Goal: Find specific page/section: Find specific page/section

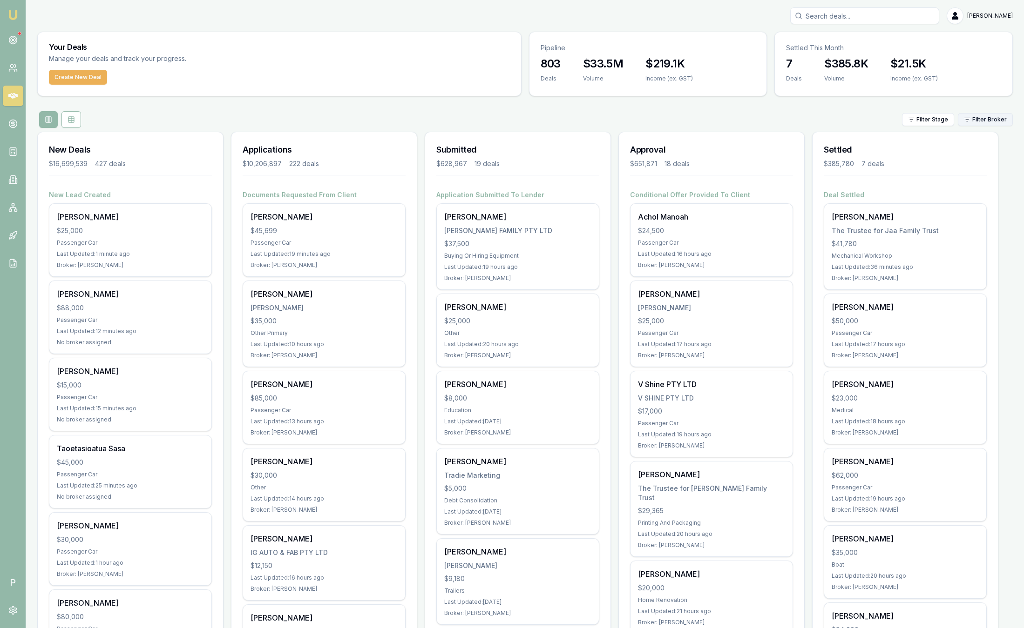
click at [997, 116] on html "Emu Broker P Sam Crouch Toggle Menu Your Deals Manage your deals and track your…" at bounding box center [512, 314] width 1024 height 628
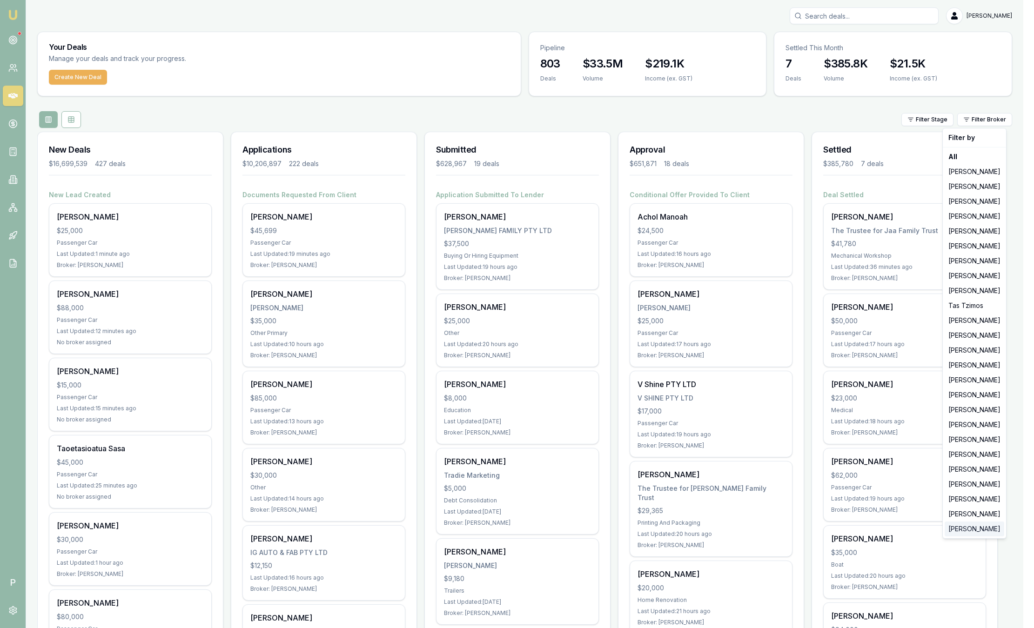
click at [966, 535] on div "Peter Sarris" at bounding box center [975, 529] width 60 height 15
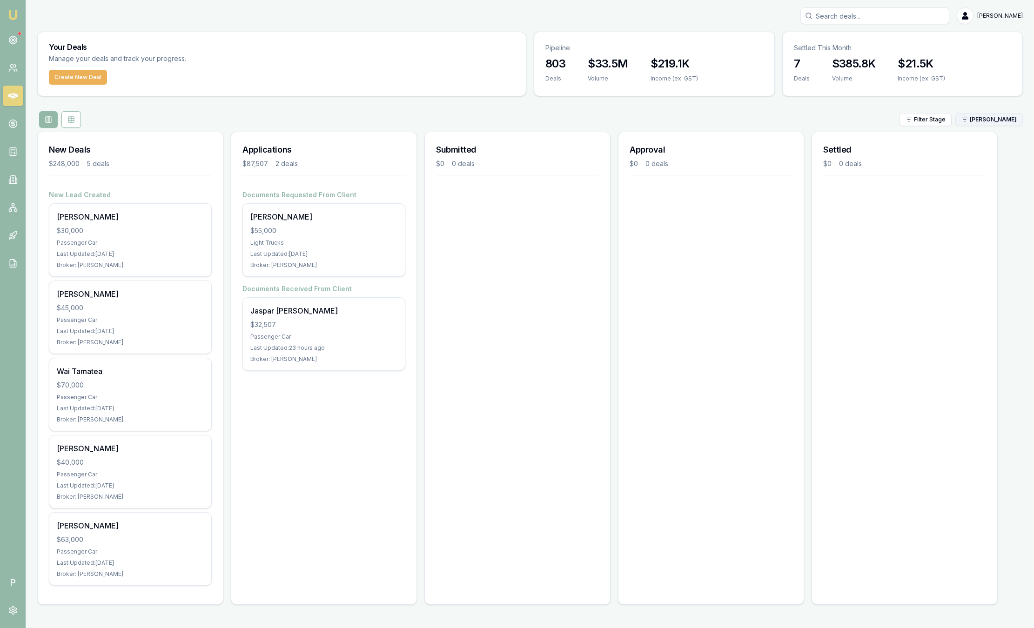
click at [995, 123] on html "Emu Broker P Sam Crouch Toggle Menu Your Deals Manage your deals and track your…" at bounding box center [517, 314] width 1034 height 628
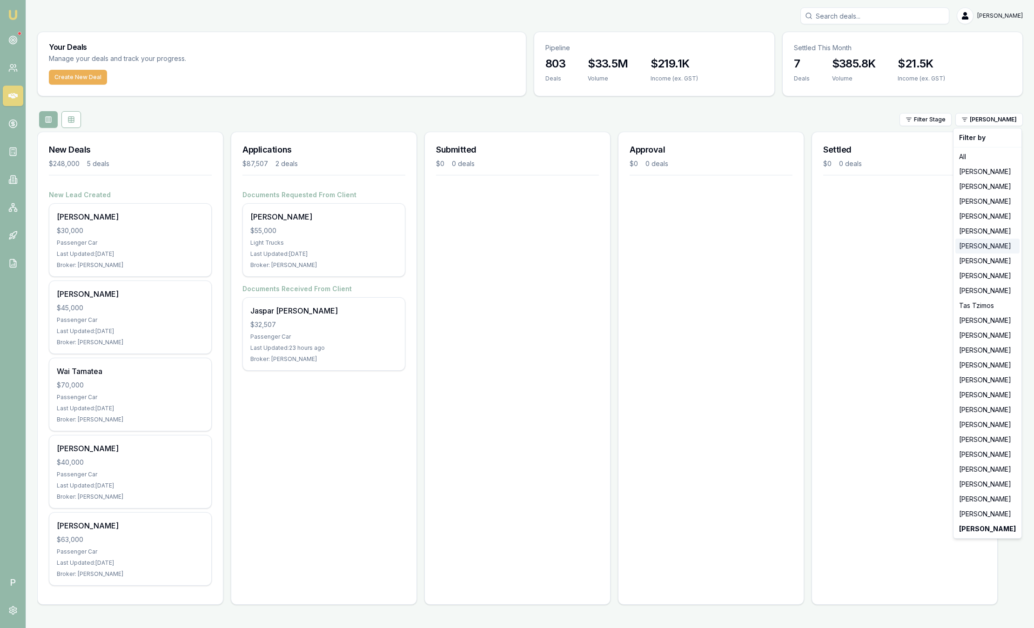
click at [1003, 251] on div "Stevette Gelavis" at bounding box center [988, 246] width 64 height 15
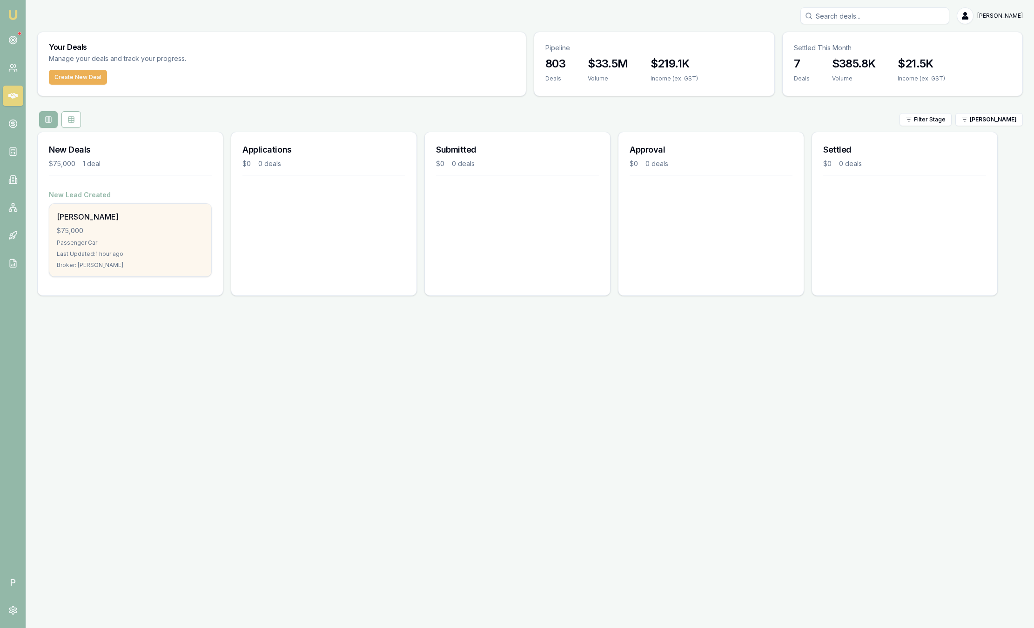
click at [158, 246] on div "Passenger Car" at bounding box center [130, 242] width 147 height 7
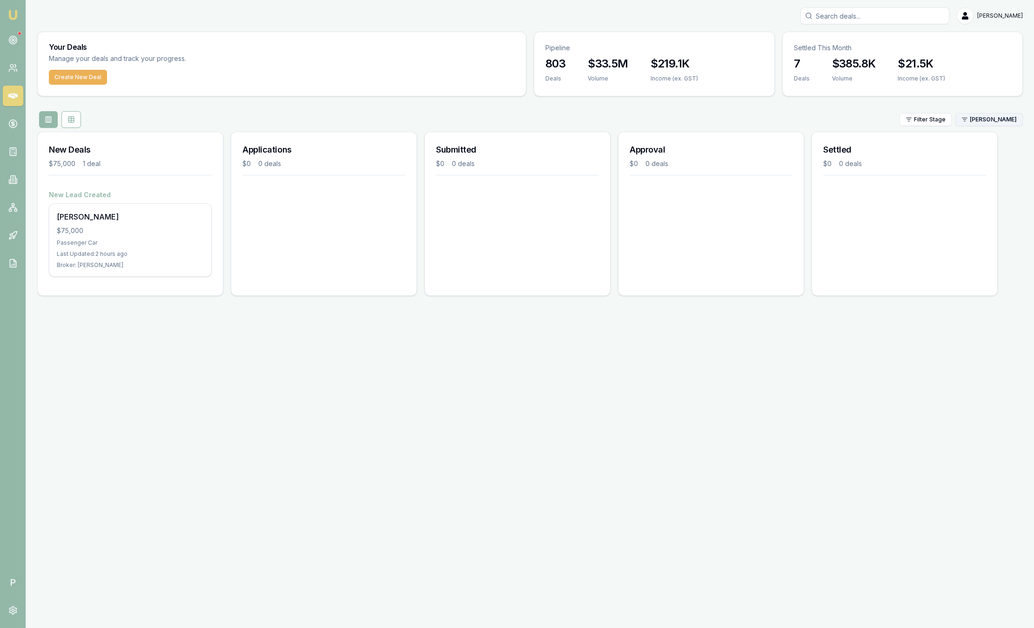
click at [995, 120] on html "Emu Broker P Sam Crouch Toggle Menu Your Deals Manage your deals and track your…" at bounding box center [517, 314] width 1034 height 628
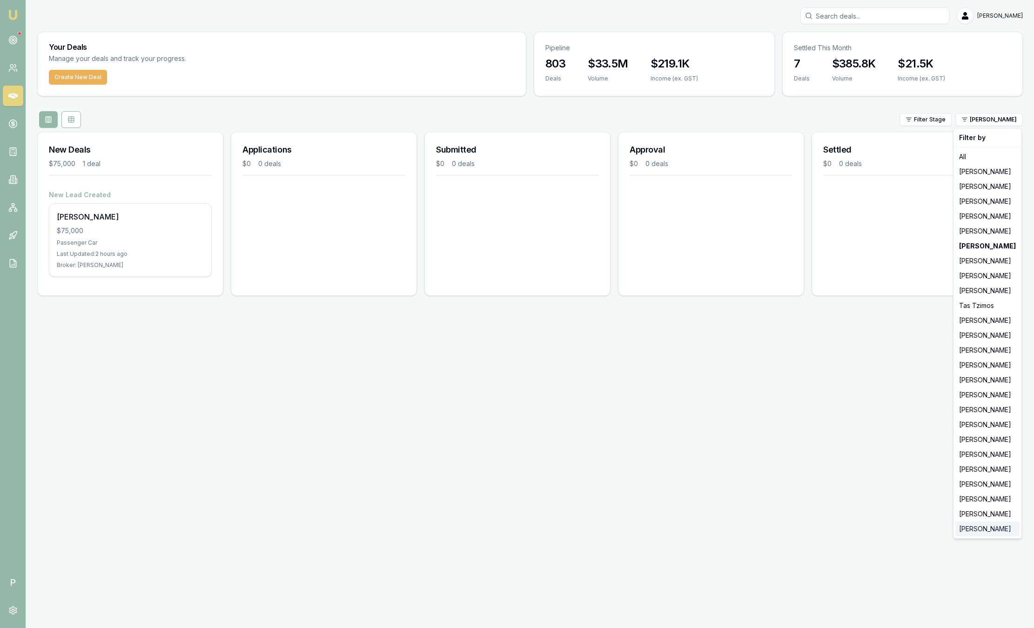
click at [971, 531] on div "Peter Sarris" at bounding box center [988, 529] width 64 height 15
